Goal: Find specific page/section: Find specific page/section

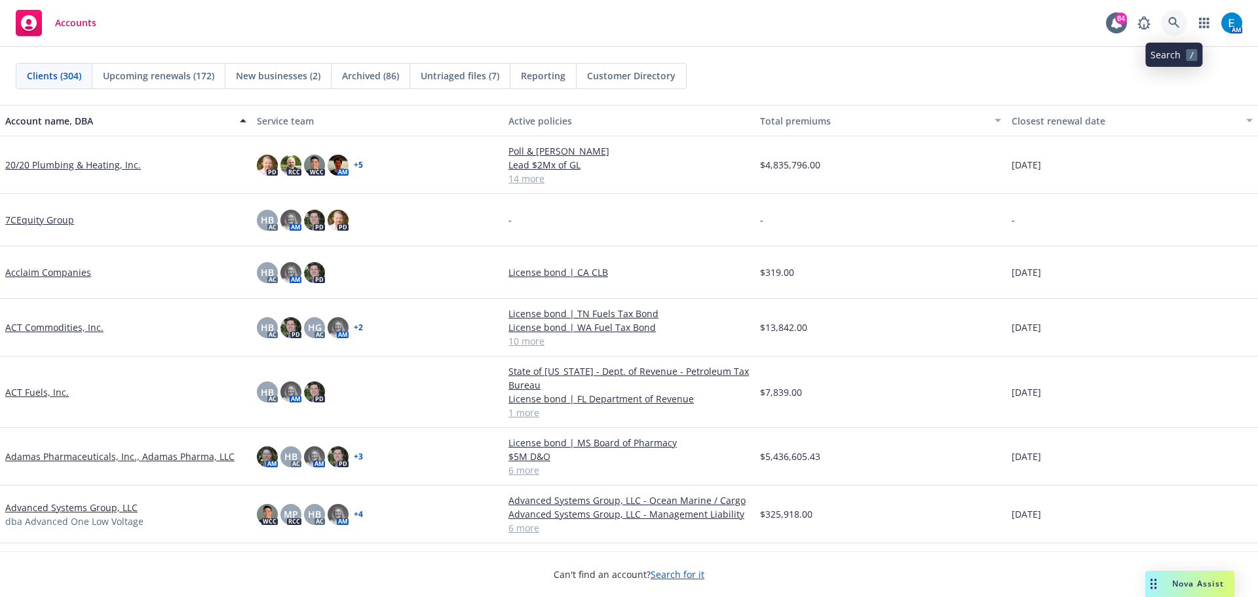
click at [1174, 22] on icon at bounding box center [1174, 23] width 12 height 12
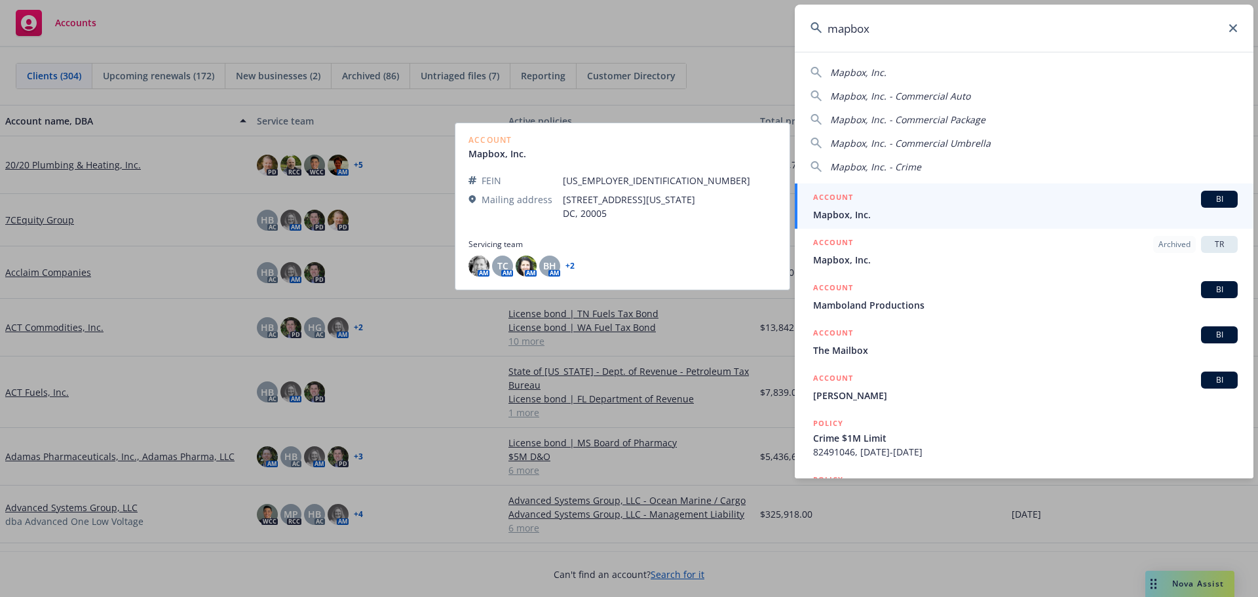
type input "mapbox"
click at [840, 217] on span "Mapbox, Inc." at bounding box center [1025, 215] width 425 height 14
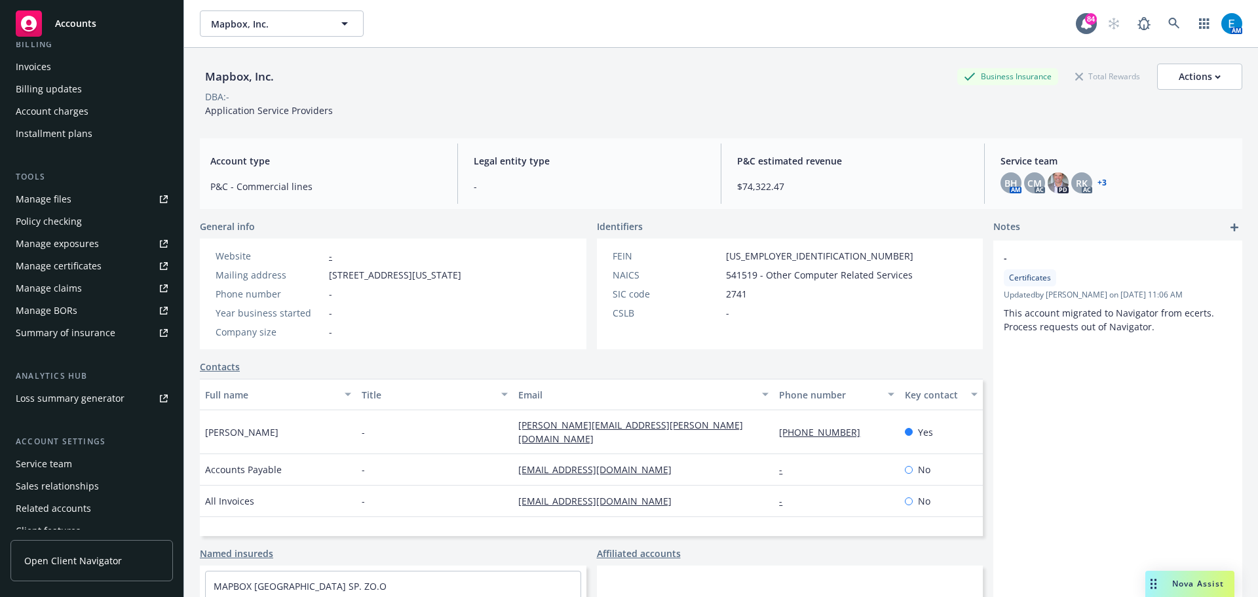
scroll to position [261, 0]
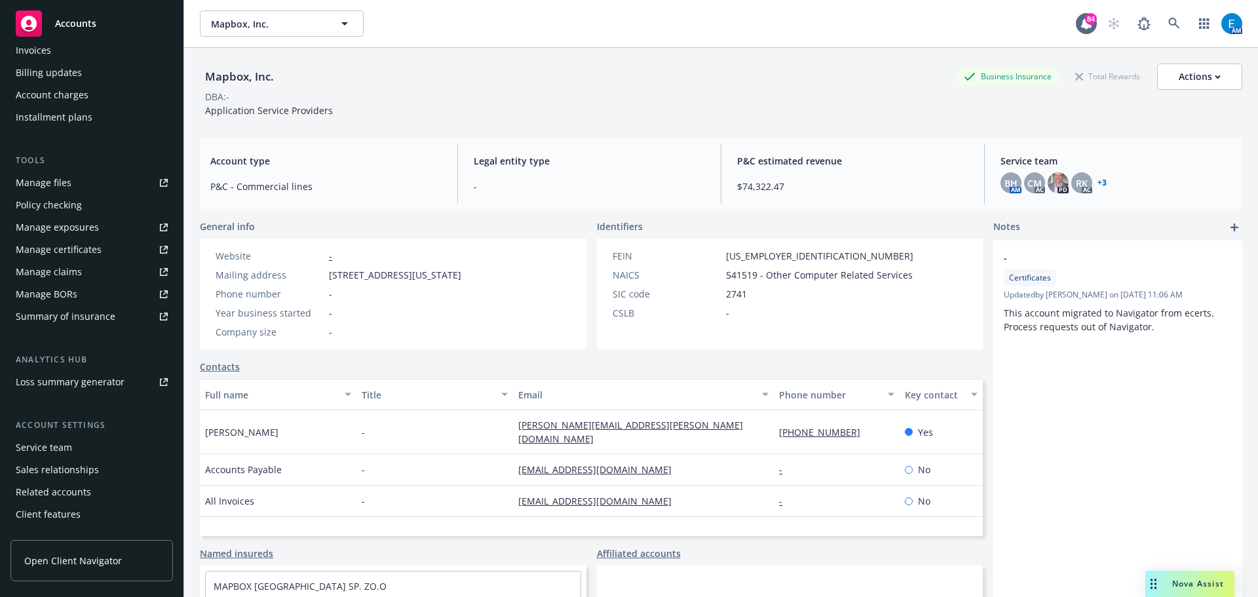
click at [59, 446] on div "Service team" at bounding box center [44, 447] width 56 height 21
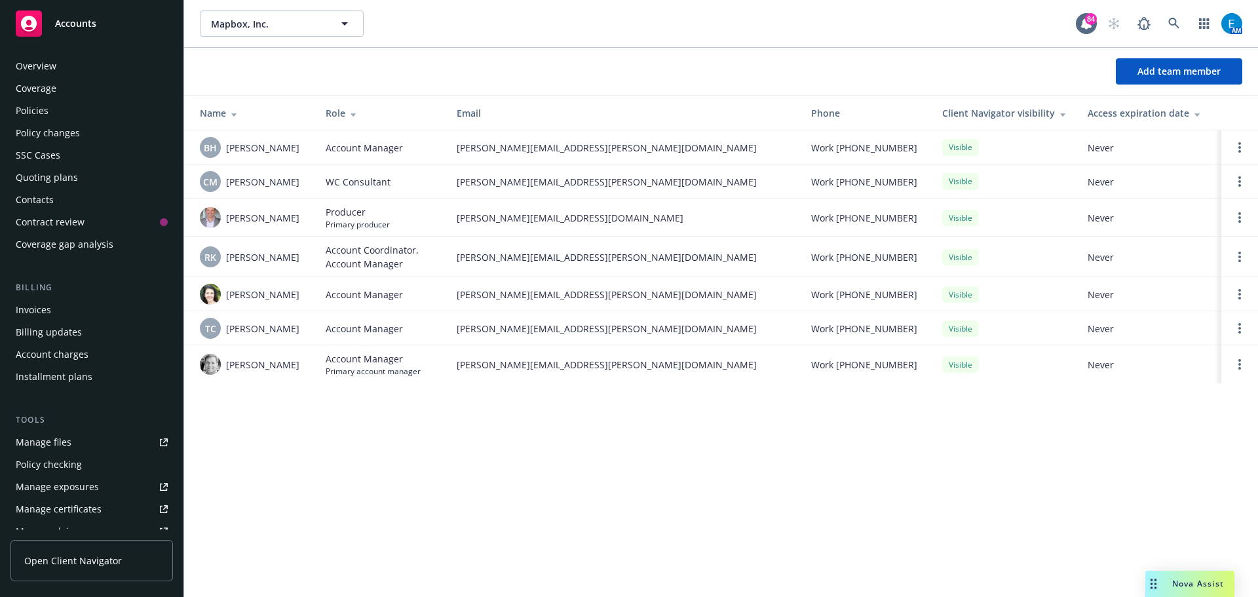
scroll to position [1, 0]
click at [36, 108] on div "Policies" at bounding box center [32, 111] width 33 height 21
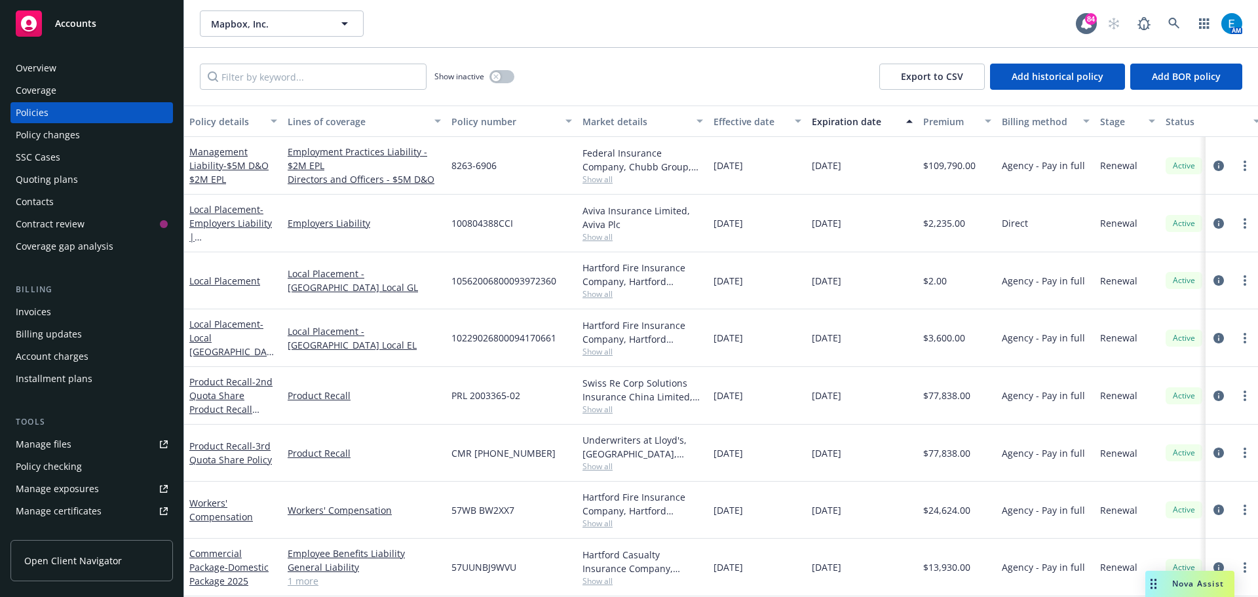
click at [56, 66] on div "Overview" at bounding box center [92, 68] width 152 height 21
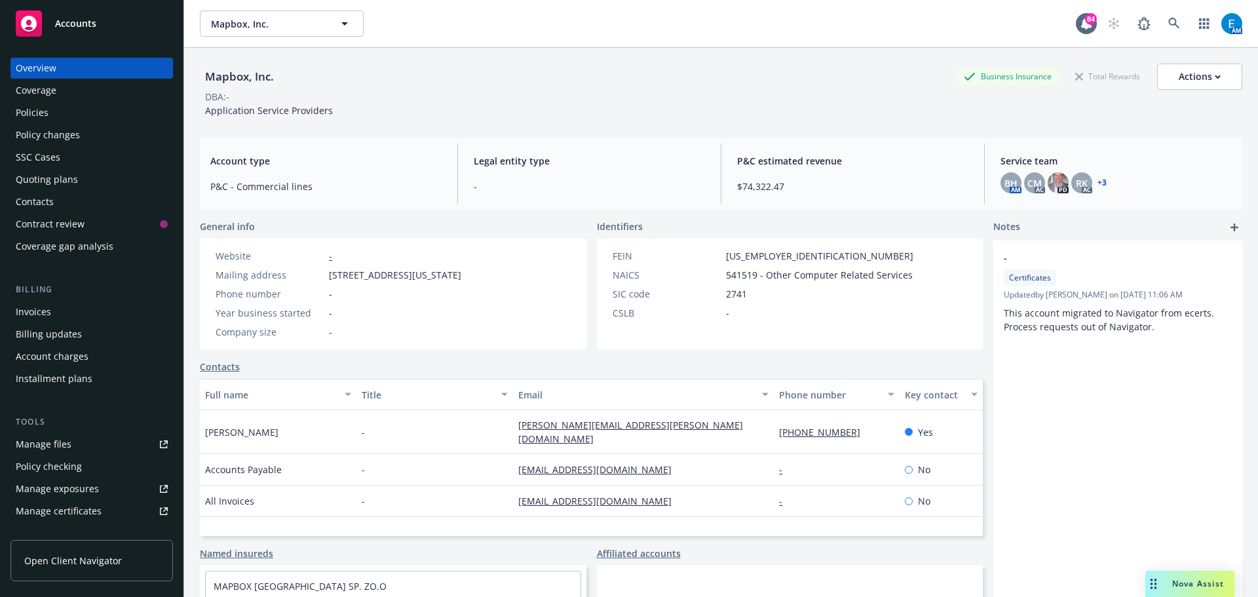
click at [25, 112] on div "Policies" at bounding box center [32, 112] width 33 height 21
